Goal: Information Seeking & Learning: Compare options

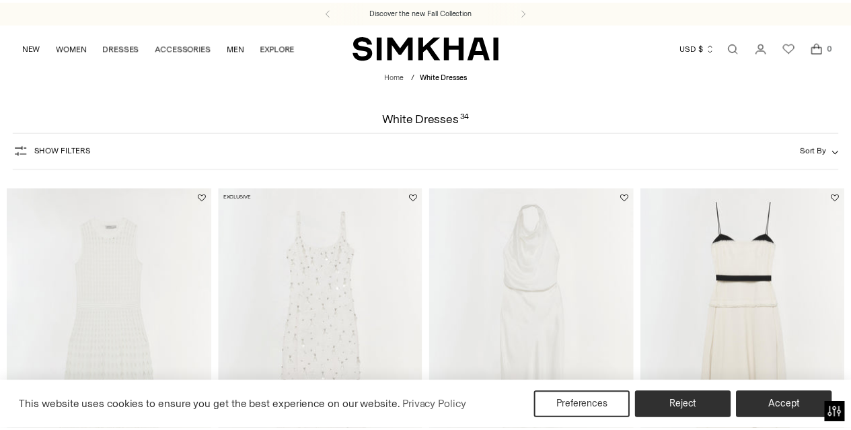
scroll to position [95, 0]
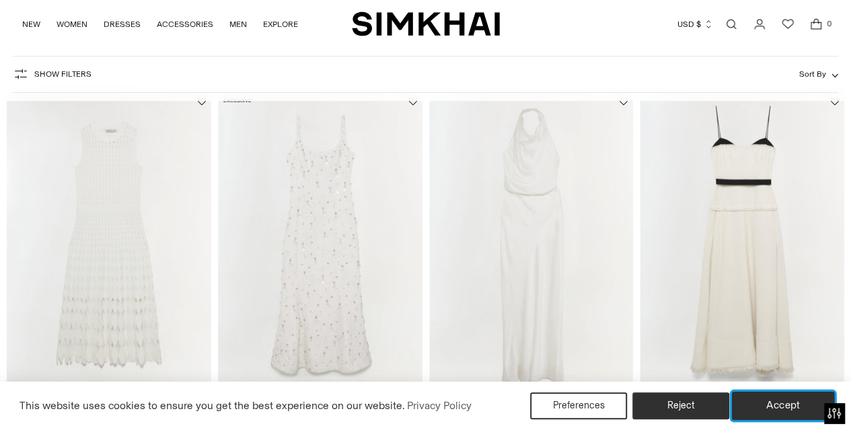
click at [775, 403] on button "Accept" at bounding box center [783, 405] width 103 height 28
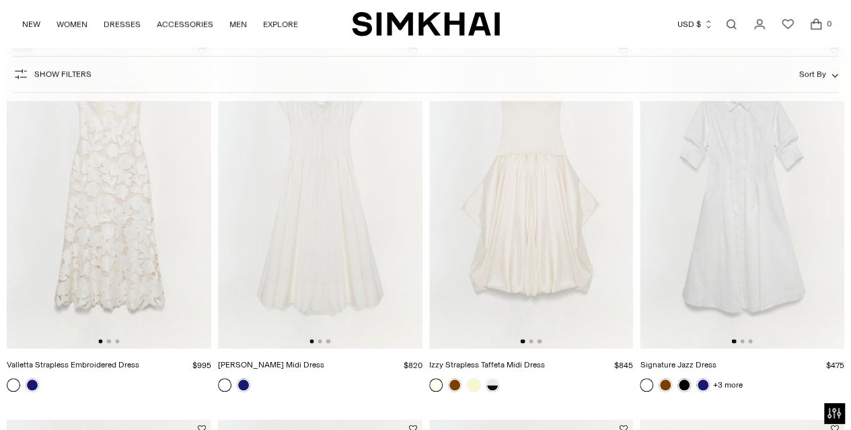
scroll to position [523, 0]
click at [65, 206] on img at bounding box center [109, 194] width 204 height 307
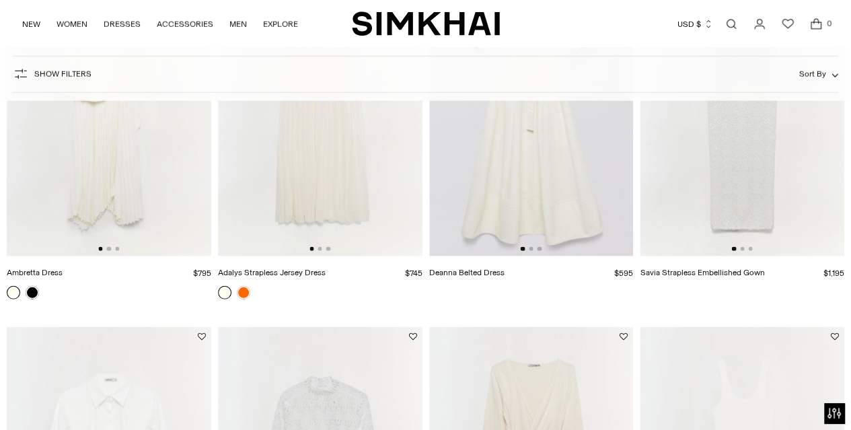
scroll to position [1728, 0]
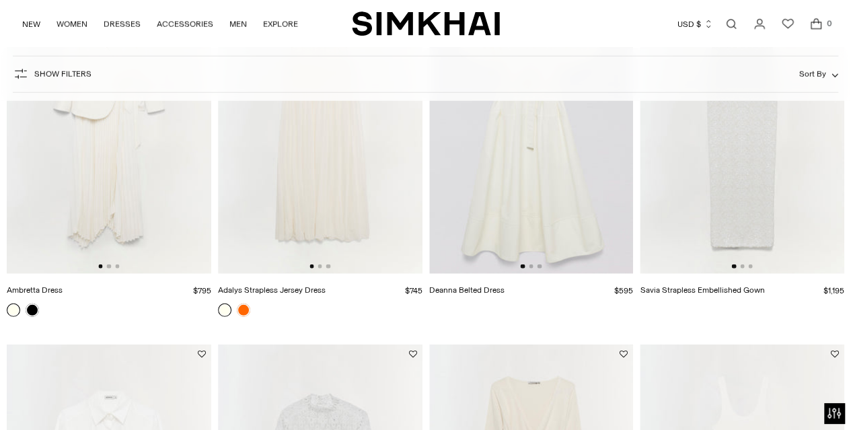
click at [736, 188] on img at bounding box center [742, 120] width 204 height 307
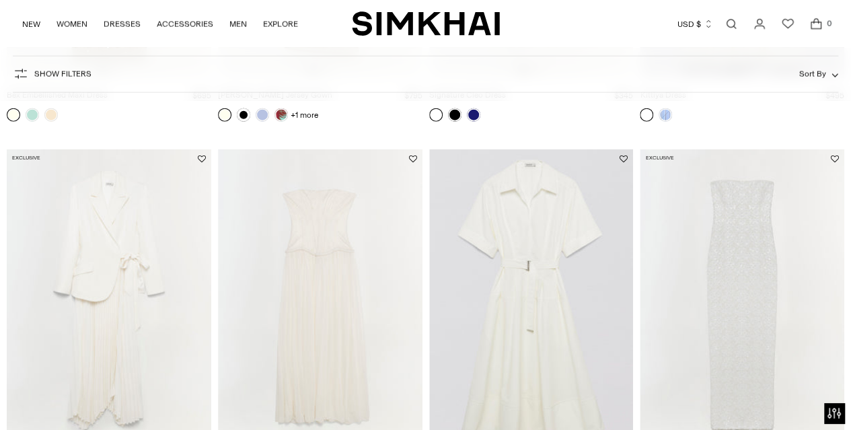
scroll to position [1545, 0]
click at [730, 224] on img at bounding box center [742, 303] width 204 height 307
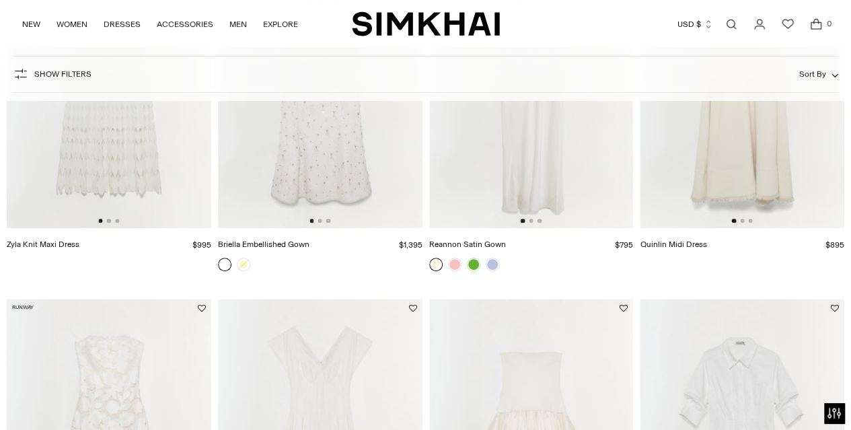
scroll to position [258, 0]
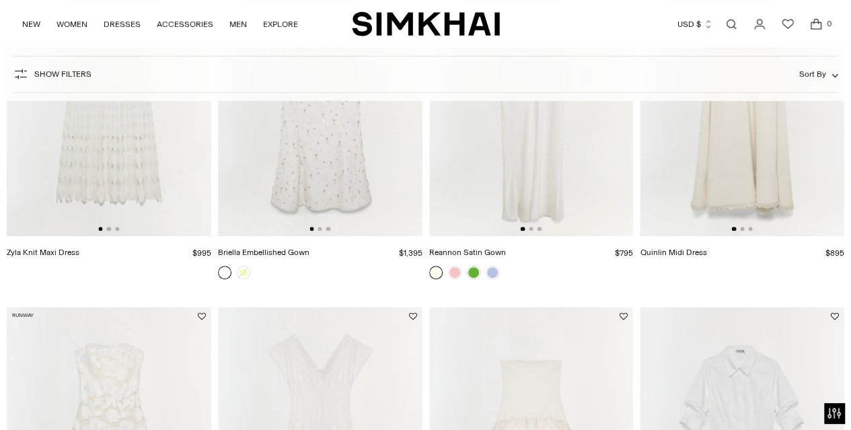
click at [363, 155] on img at bounding box center [320, 83] width 204 height 307
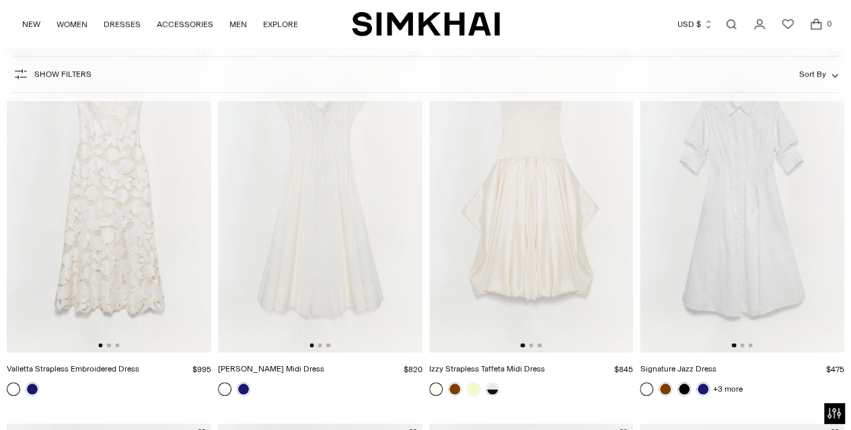
scroll to position [523, 0]
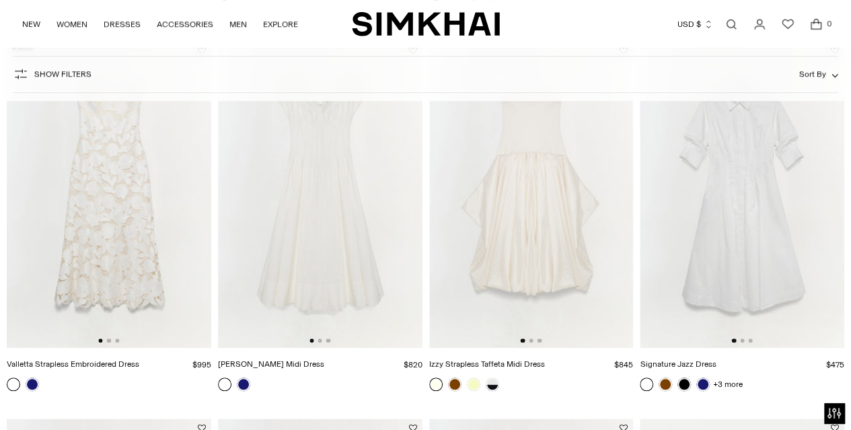
click at [69, 235] on img at bounding box center [109, 194] width 204 height 307
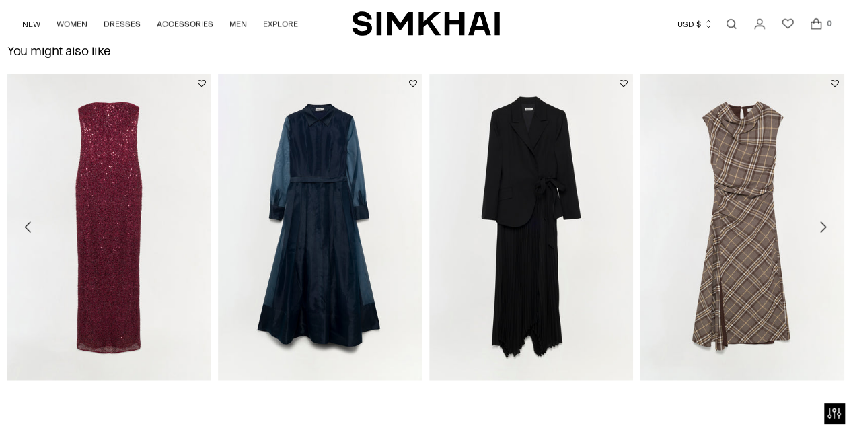
scroll to position [1391, 0]
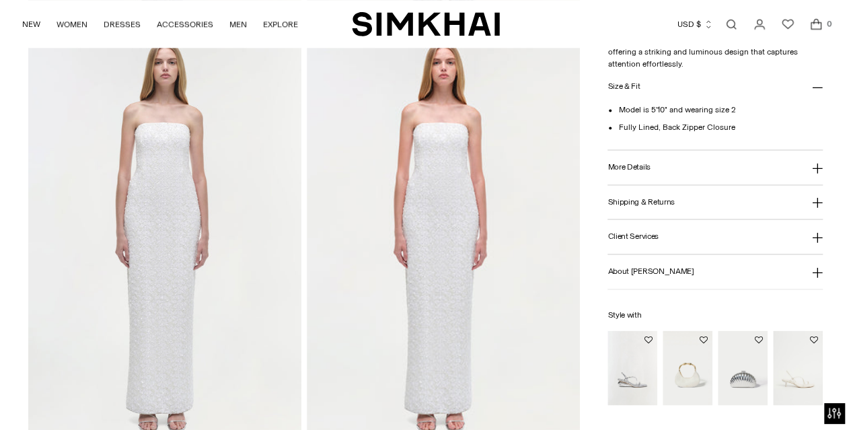
scroll to position [909, 0]
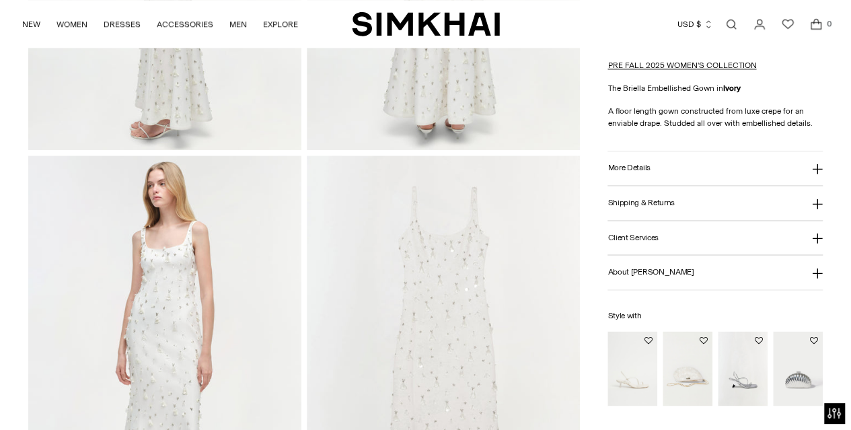
scroll to position [993, 0]
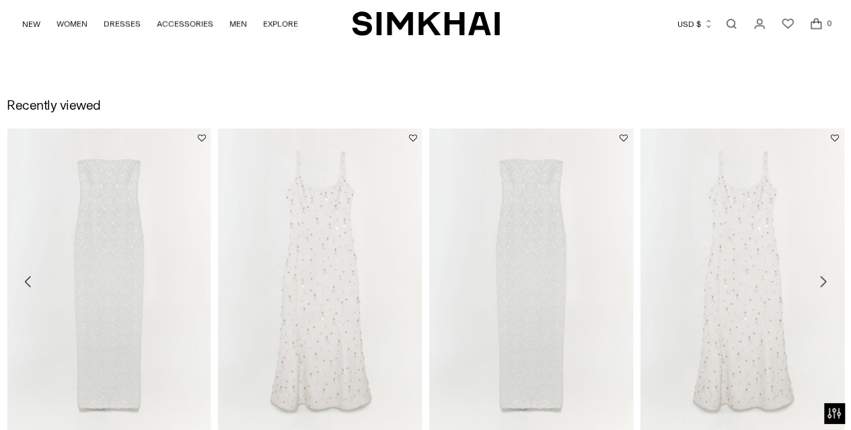
scroll to position [1286, 0]
